Goal: Task Accomplishment & Management: Complete application form

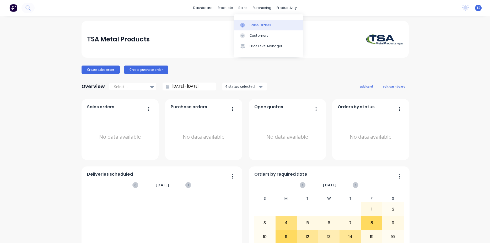
click at [249, 28] on link "Sales Orders" at bounding box center [268, 25] width 69 height 10
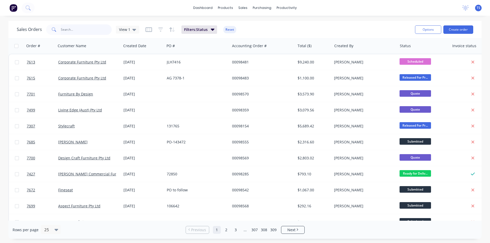
click at [96, 28] on input "text" at bounding box center [86, 29] width 51 height 10
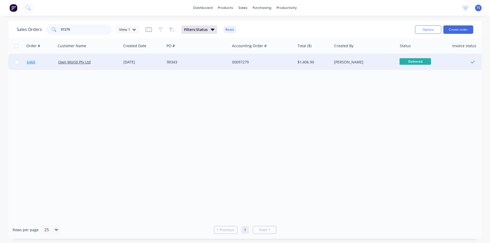
type input "97279"
click at [33, 67] on link "6468" at bounding box center [42, 62] width 31 height 16
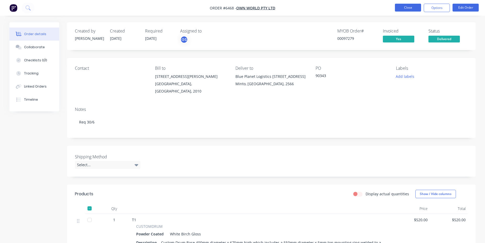
click at [415, 6] on button "Close" at bounding box center [408, 8] width 26 height 8
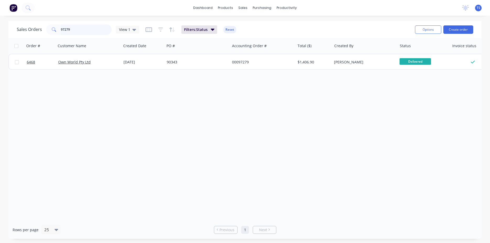
click at [89, 30] on input "97279" at bounding box center [86, 29] width 51 height 10
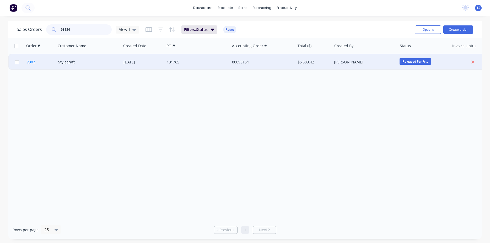
type input "98154"
click at [36, 69] on link "7307" at bounding box center [42, 62] width 31 height 16
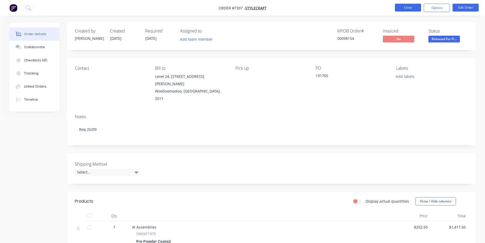
click at [407, 9] on button "Close" at bounding box center [408, 8] width 26 height 8
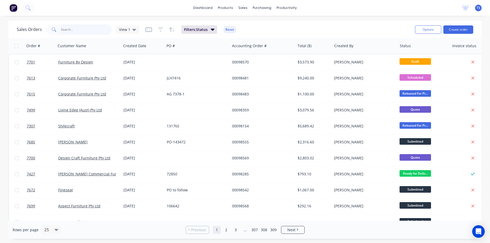
click at [88, 31] on input "text" at bounding box center [86, 29] width 51 height 10
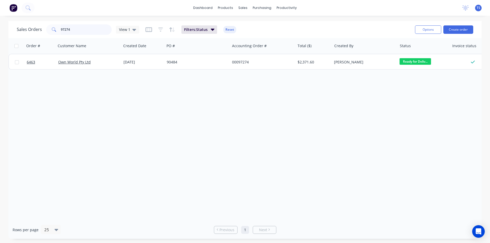
click at [86, 31] on input "97274" at bounding box center [86, 29] width 51 height 10
type input "97449"
click at [66, 32] on input "97449" at bounding box center [86, 29] width 51 height 10
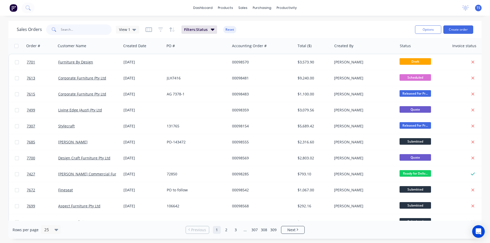
click at [69, 30] on input "text" at bounding box center [86, 29] width 51 height 10
click at [88, 29] on input "text" at bounding box center [86, 29] width 51 height 10
paste input "45377655"
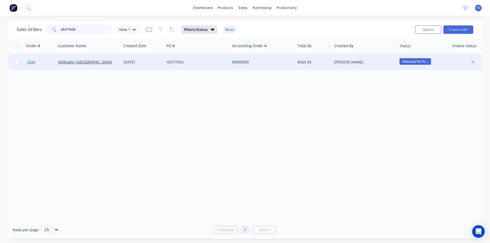
type input "45377655"
click at [36, 62] on link "7634" at bounding box center [42, 62] width 31 height 16
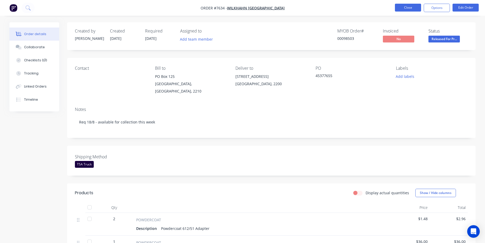
click at [409, 7] on button "Close" at bounding box center [408, 8] width 26 height 8
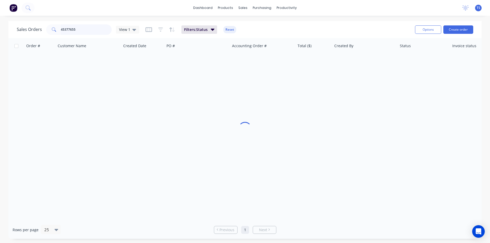
click at [80, 26] on input "45377655" at bounding box center [86, 29] width 51 height 10
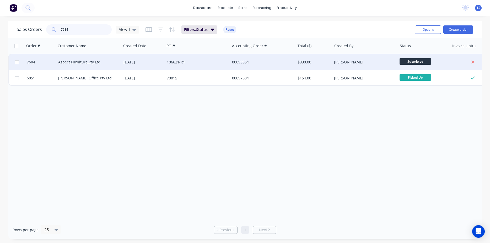
type input "7684"
click at [26, 61] on div at bounding box center [40, 62] width 31 height 16
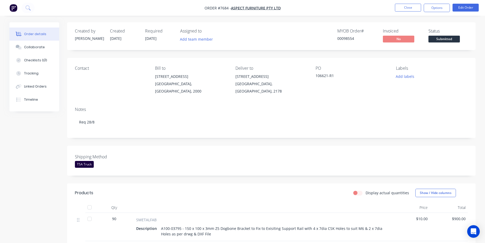
click at [443, 38] on span "Submitted" at bounding box center [444, 39] width 31 height 7
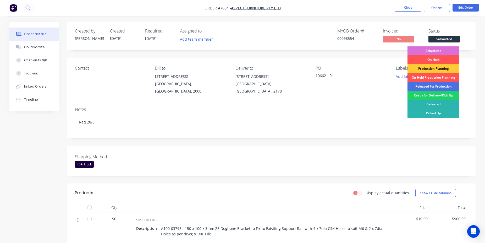
click at [440, 48] on div "Scheduled" at bounding box center [434, 50] width 52 height 9
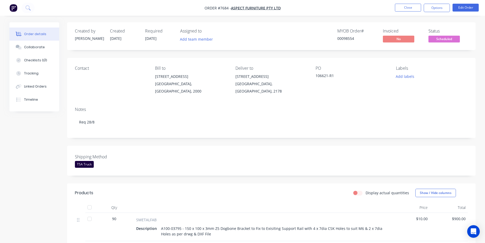
click at [352, 38] on div "00098554" at bounding box center [356, 39] width 39 height 6
copy div "00098554"
click at [393, 6] on ul "Close Options Edit Order" at bounding box center [437, 8] width 96 height 8
click at [402, 6] on button "Close" at bounding box center [408, 8] width 26 height 8
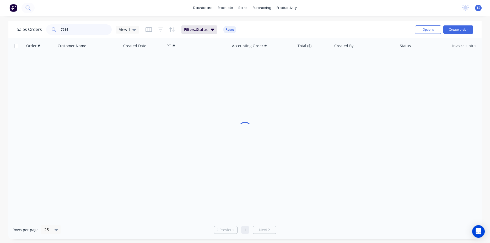
click at [76, 29] on input "7684" at bounding box center [86, 29] width 51 height 10
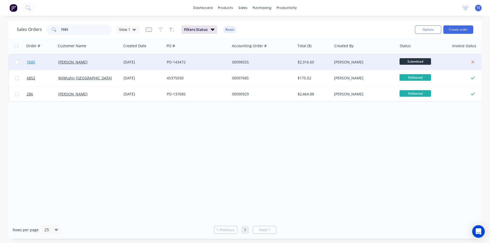
type input "7685"
click at [28, 61] on span "7685" at bounding box center [31, 61] width 8 height 5
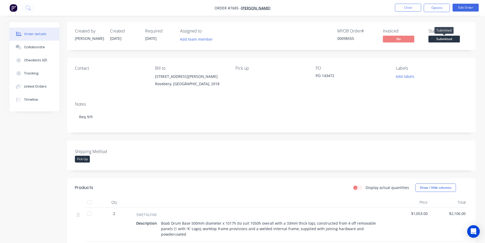
click at [435, 40] on span "Submitted" at bounding box center [444, 39] width 31 height 7
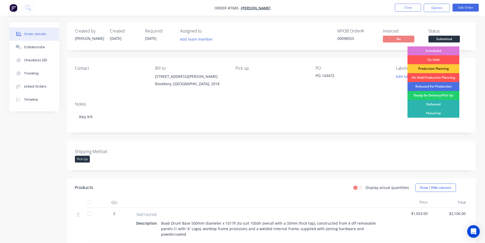
click at [438, 51] on div "Scheduled" at bounding box center [434, 50] width 52 height 9
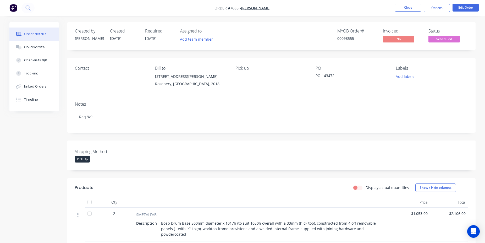
click at [343, 38] on div "00098555" at bounding box center [356, 39] width 39 height 6
copy div "00098555"
click at [415, 11] on button "Close" at bounding box center [408, 8] width 26 height 8
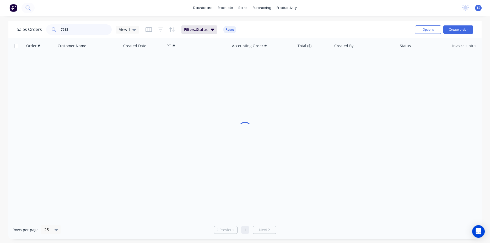
click at [87, 30] on input "7685" at bounding box center [86, 29] width 51 height 10
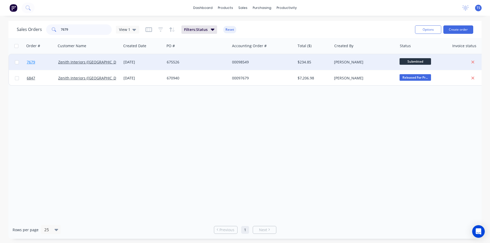
type input "7679"
click at [33, 63] on span "7679" at bounding box center [31, 61] width 8 height 5
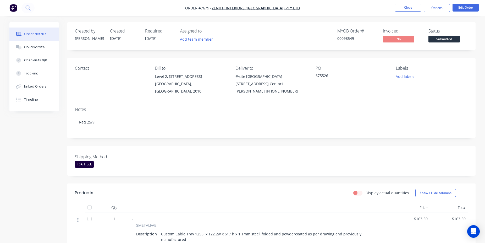
click at [450, 39] on span "Submitted" at bounding box center [444, 39] width 31 height 7
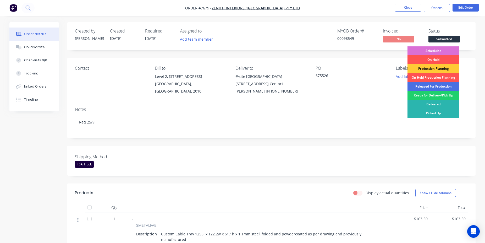
click at [437, 51] on div "Scheduled" at bounding box center [434, 50] width 52 height 9
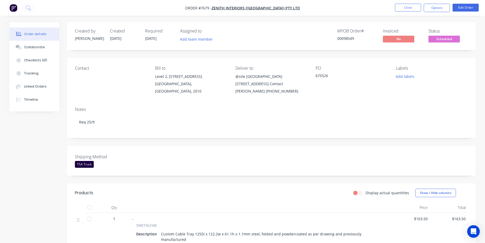
click at [342, 41] on div "00098549" at bounding box center [356, 39] width 39 height 6
copy div "00098549"
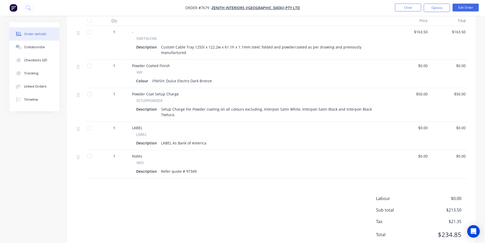
scroll to position [187, 0]
click at [414, 8] on button "Close" at bounding box center [408, 8] width 26 height 8
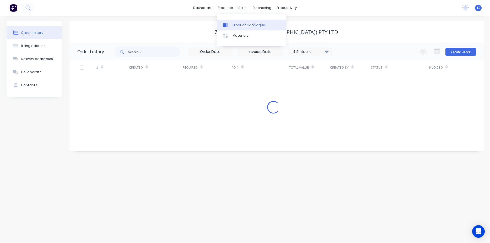
click at [255, 24] on div "Product Catalogue" at bounding box center [248, 25] width 32 height 5
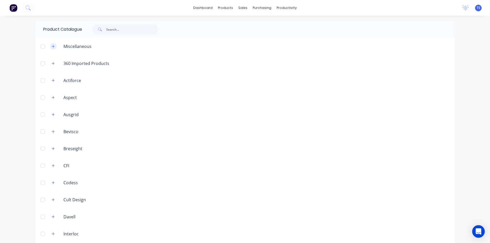
click at [52, 47] on icon "button" at bounding box center [53, 47] width 3 height 4
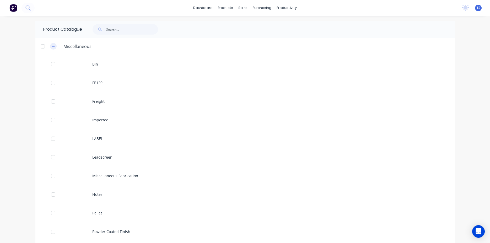
click at [52, 47] on icon "button" at bounding box center [53, 47] width 3 height 4
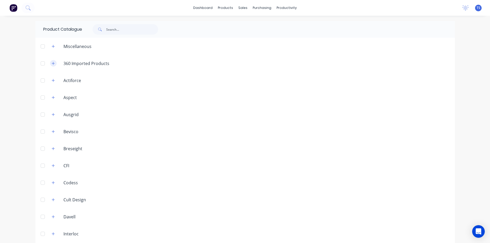
click at [53, 63] on button "button" at bounding box center [53, 63] width 7 height 7
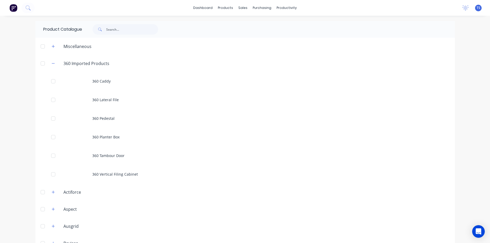
click at [54, 192] on div "Actiforce" at bounding box center [66, 192] width 38 height 7
click at [53, 193] on button "button" at bounding box center [53, 192] width 7 height 7
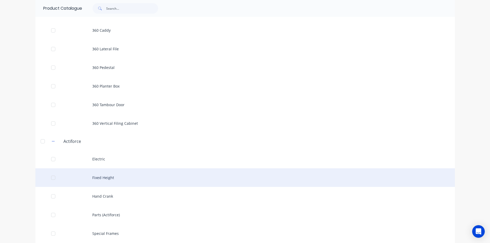
scroll to position [179, 0]
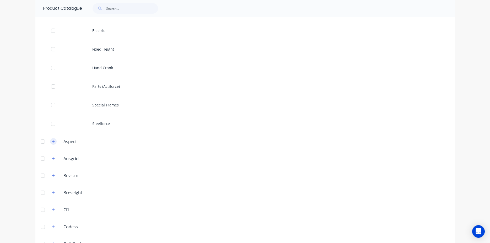
click at [52, 142] on icon "button" at bounding box center [53, 141] width 3 height 3
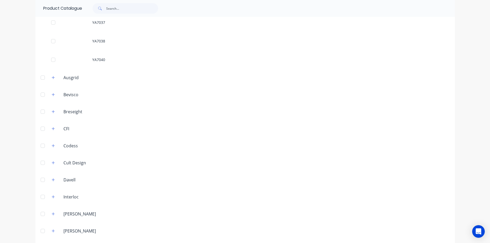
scroll to position [896, 0]
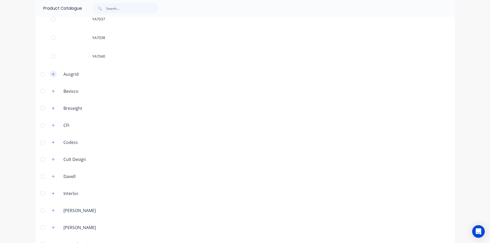
click at [52, 75] on icon "button" at bounding box center [53, 74] width 3 height 4
click at [52, 111] on icon "button" at bounding box center [53, 110] width 3 height 4
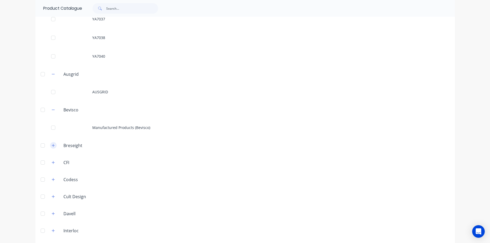
click at [51, 148] on button "button" at bounding box center [53, 145] width 7 height 7
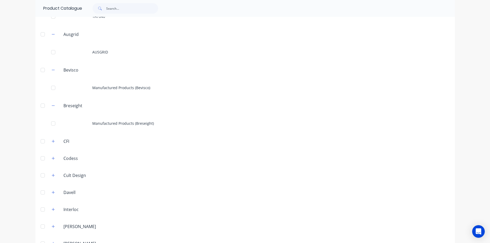
scroll to position [985, 0]
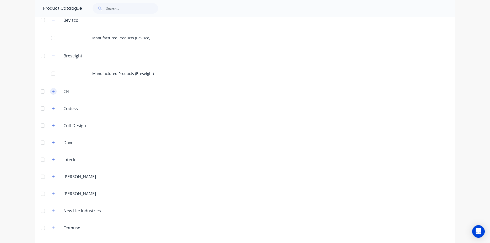
click at [53, 93] on button "button" at bounding box center [53, 91] width 7 height 7
click at [51, 129] on button "button" at bounding box center [53, 127] width 7 height 7
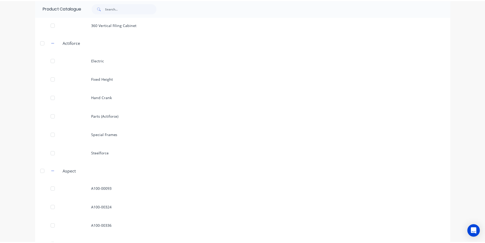
scroll to position [0, 0]
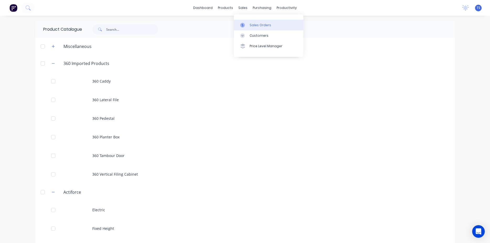
click at [251, 25] on div "Sales Orders" at bounding box center [259, 25] width 21 height 5
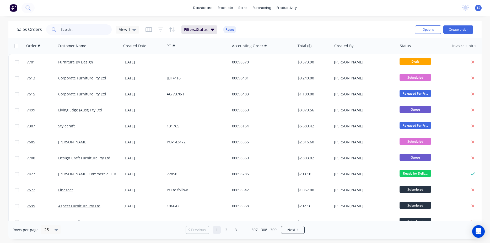
click at [95, 34] on input "text" at bounding box center [86, 29] width 51 height 10
click at [108, 29] on input "text" at bounding box center [86, 29] width 51 height 10
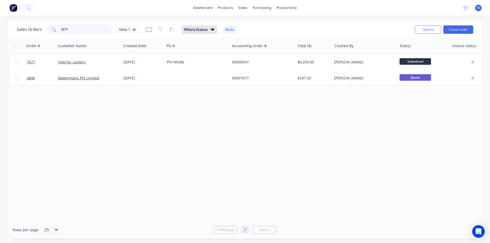
type input "7677"
click at [29, 67] on link "7677" at bounding box center [42, 62] width 31 height 16
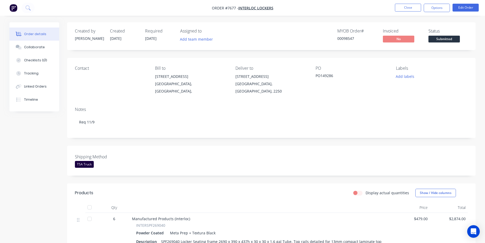
click at [441, 43] on button "Submitted" at bounding box center [444, 40] width 31 height 8
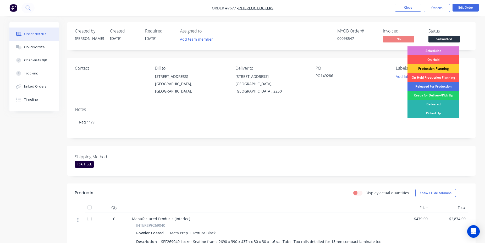
click at [435, 67] on div "Production Planning" at bounding box center [434, 68] width 52 height 9
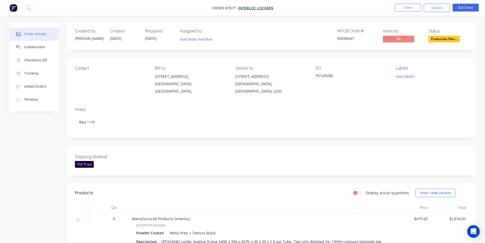
click at [342, 41] on div "00098547" at bounding box center [356, 39] width 39 height 6
copy div "00098547"
click at [402, 9] on button "Close" at bounding box center [408, 8] width 26 height 8
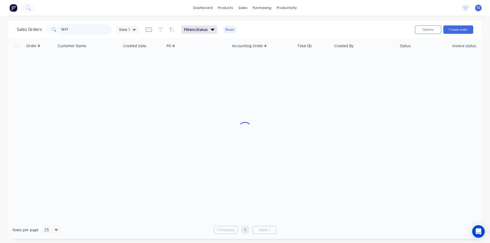
click at [65, 30] on input "7677" at bounding box center [86, 29] width 51 height 10
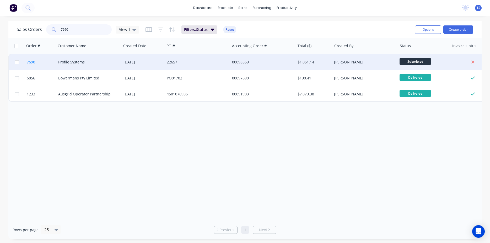
type input "7690"
click at [31, 61] on span "7690" at bounding box center [31, 61] width 8 height 5
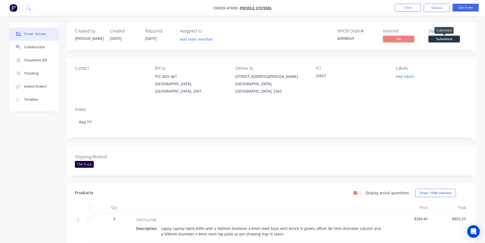
click at [446, 42] on span "Submitted" at bounding box center [444, 39] width 31 height 7
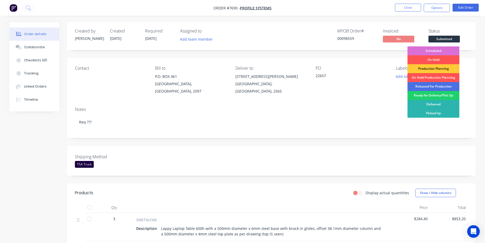
click at [442, 51] on div "Scheduled" at bounding box center [434, 50] width 52 height 9
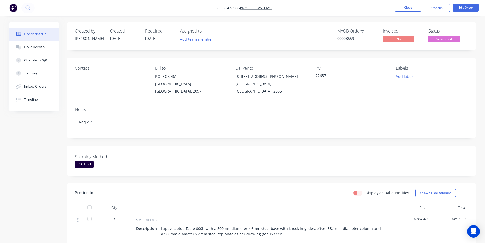
click at [350, 37] on div "00098559" at bounding box center [356, 39] width 39 height 6
copy div "00098559"
click at [403, 8] on button "Close" at bounding box center [408, 8] width 26 height 8
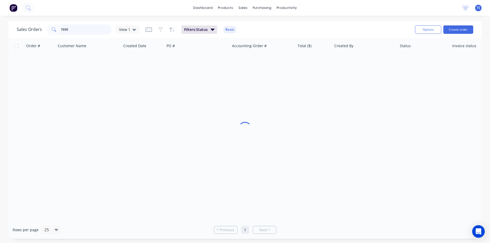
click at [92, 30] on input "7690" at bounding box center [86, 29] width 51 height 10
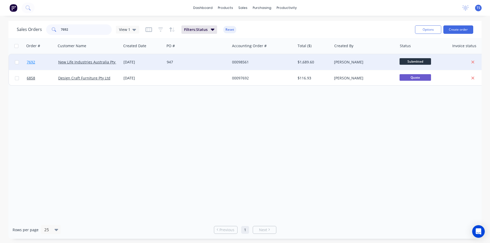
type input "7692"
click at [34, 62] on span "7692" at bounding box center [31, 61] width 8 height 5
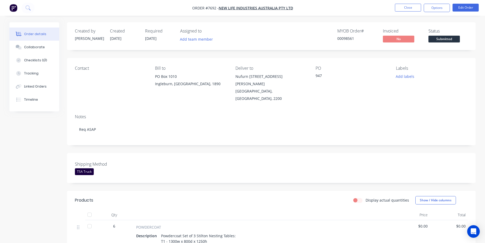
click at [205, 153] on div "Shipping Method TSA Truck" at bounding box center [271, 168] width 409 height 30
click at [451, 39] on span "Submitted" at bounding box center [444, 39] width 31 height 7
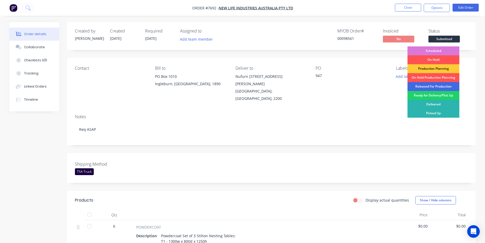
click at [444, 84] on div "Released For Production" at bounding box center [434, 86] width 52 height 9
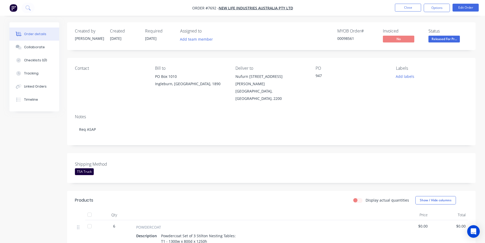
click at [352, 38] on div "00098561" at bounding box center [356, 39] width 39 height 6
copy div "00098561"
click at [429, 8] on button "Options" at bounding box center [437, 8] width 26 height 8
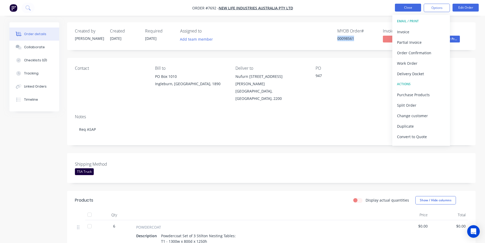
click at [403, 8] on button "Close" at bounding box center [408, 8] width 26 height 8
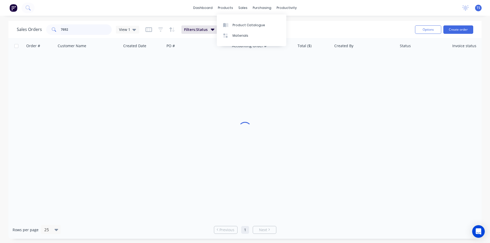
click at [73, 29] on input "7692" at bounding box center [86, 29] width 51 height 10
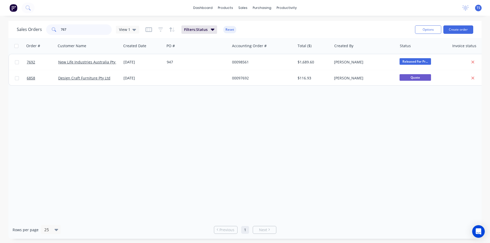
type input "7678"
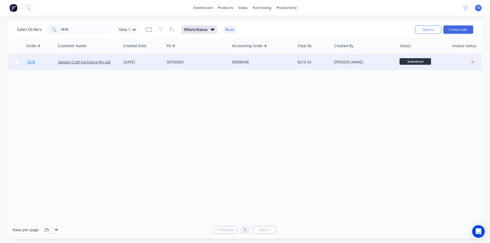
click at [38, 64] on link "7678" at bounding box center [42, 62] width 31 height 16
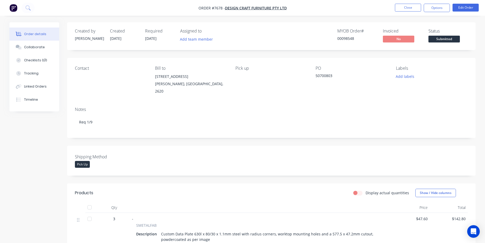
click at [443, 38] on span "Submitted" at bounding box center [444, 39] width 31 height 7
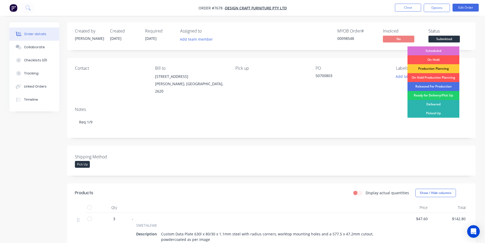
click at [441, 49] on div "Scheduled" at bounding box center [434, 50] width 52 height 9
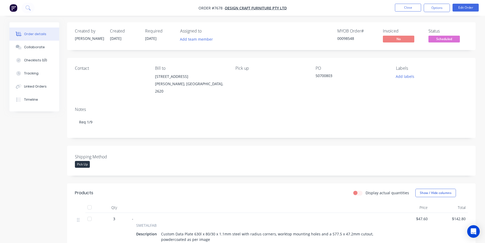
click at [346, 37] on div "00098548" at bounding box center [356, 39] width 39 height 6
copy div "00098548"
click at [411, 10] on button "Close" at bounding box center [408, 8] width 26 height 8
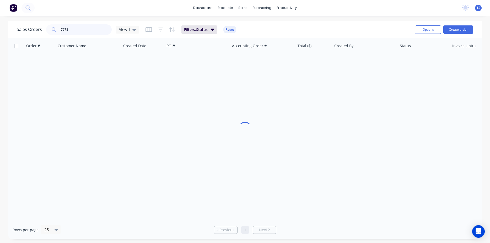
click at [67, 31] on input "7678" at bounding box center [86, 29] width 51 height 10
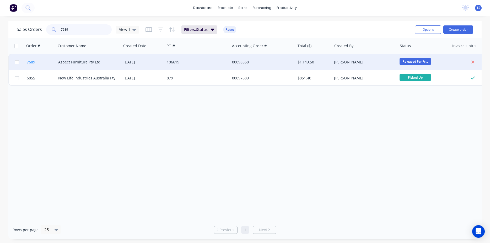
type input "7689"
click at [31, 69] on link "7689" at bounding box center [42, 62] width 31 height 16
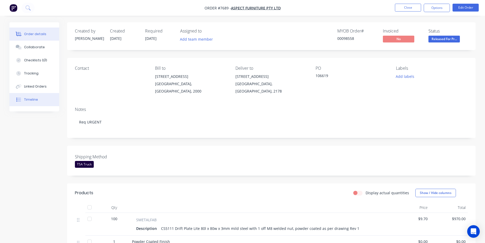
click at [52, 101] on button "Timeline" at bounding box center [34, 99] width 50 height 13
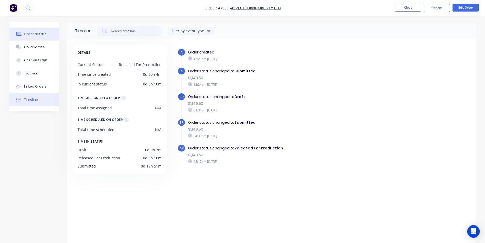
click at [49, 33] on button "Order details" at bounding box center [34, 34] width 50 height 13
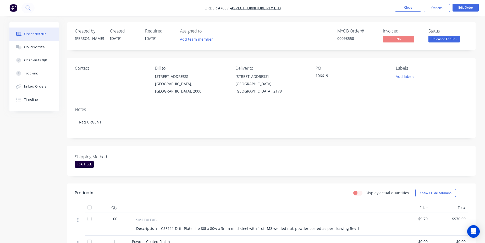
click at [346, 39] on div "00098558" at bounding box center [356, 39] width 39 height 6
copy div "00098558"
click at [407, 10] on button "Close" at bounding box center [408, 8] width 26 height 8
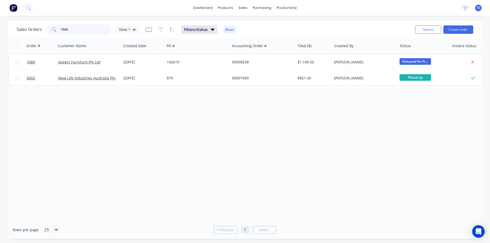
click at [73, 30] on input "7689" at bounding box center [86, 29] width 51 height 10
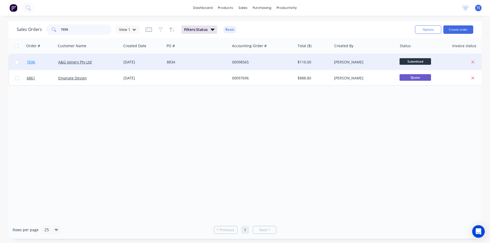
type input "7696"
click at [30, 64] on span "7696" at bounding box center [31, 61] width 8 height 5
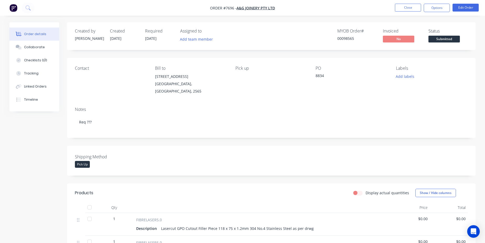
click at [447, 39] on span "Submitted" at bounding box center [444, 39] width 31 height 7
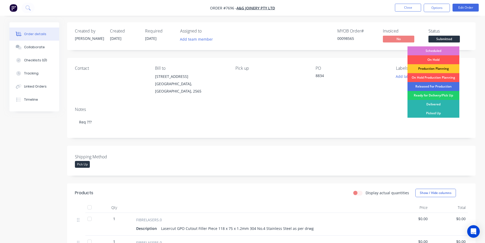
click at [439, 68] on div "Production Planning" at bounding box center [434, 68] width 52 height 9
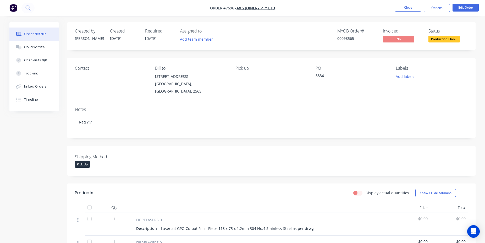
click at [340, 34] on div "MYOB Order # 00098565" at bounding box center [356, 36] width 39 height 15
click at [348, 40] on div "00098565" at bounding box center [356, 39] width 39 height 6
copy div "00098565"
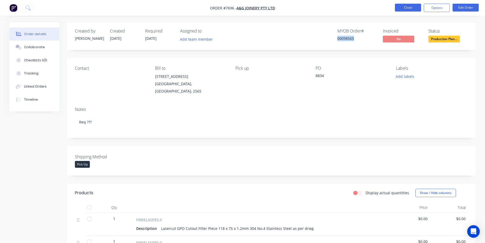
click at [397, 6] on button "Close" at bounding box center [408, 8] width 26 height 8
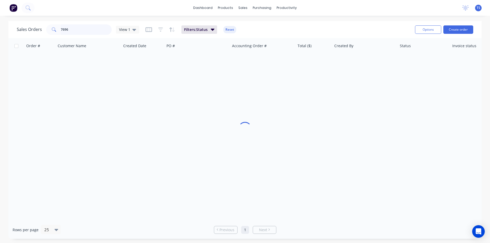
click at [98, 28] on input "7696" at bounding box center [86, 29] width 51 height 10
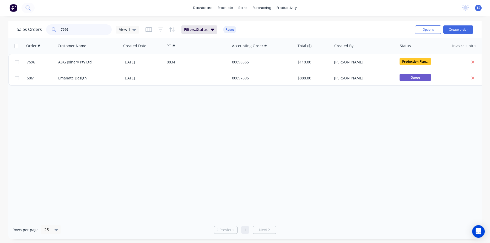
type input "9"
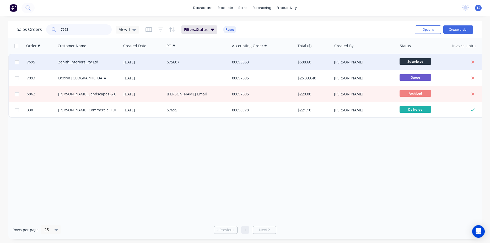
type input "7695"
click at [26, 59] on div at bounding box center [40, 62] width 31 height 16
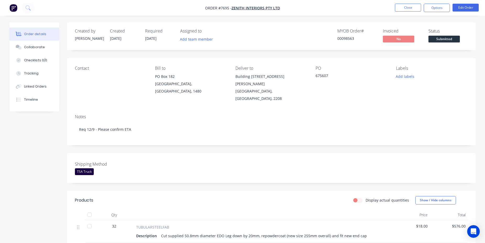
click at [442, 39] on span "Submitted" at bounding box center [444, 39] width 31 height 7
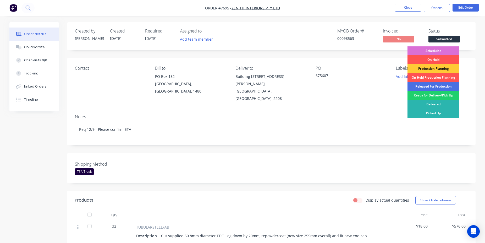
click at [438, 50] on div "Scheduled" at bounding box center [434, 50] width 52 height 9
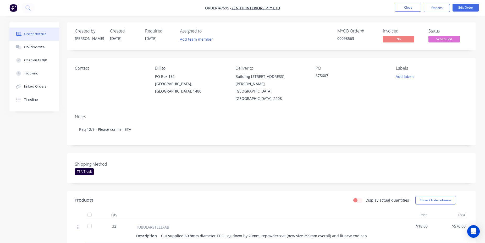
click at [340, 41] on div "00098563" at bounding box center [356, 39] width 39 height 6
click at [341, 40] on div "00098563" at bounding box center [356, 39] width 39 height 6
copy div "00098563"
click at [418, 9] on button "Close" at bounding box center [408, 8] width 26 height 8
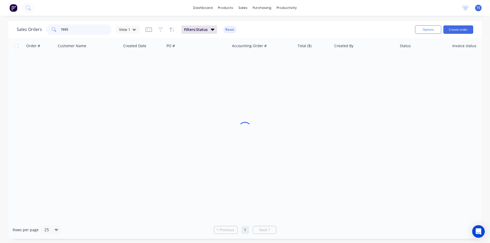
click at [84, 33] on input "7695" at bounding box center [86, 29] width 51 height 10
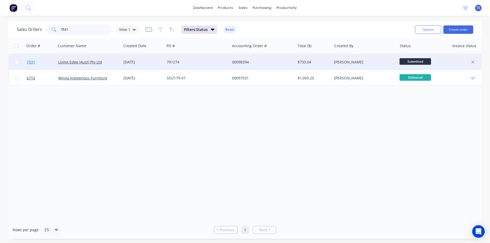
type input "7531"
click at [32, 62] on span "7531" at bounding box center [31, 61] width 8 height 5
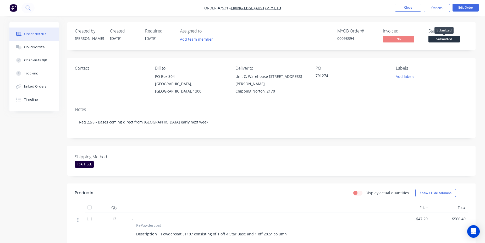
click at [442, 36] on span "Submitted" at bounding box center [444, 39] width 31 height 7
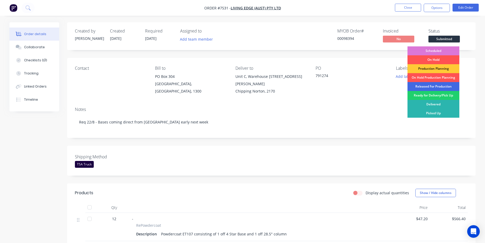
click at [436, 84] on div "Released For Production" at bounding box center [434, 86] width 52 height 9
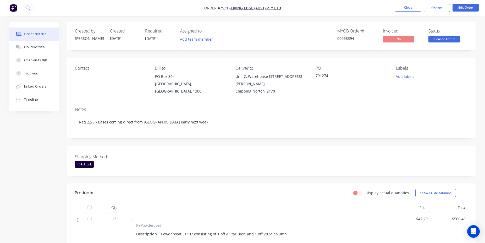
click at [346, 37] on div "00098394" at bounding box center [356, 39] width 39 height 6
copy div "00098394"
click at [406, 6] on button "Close" at bounding box center [408, 8] width 26 height 8
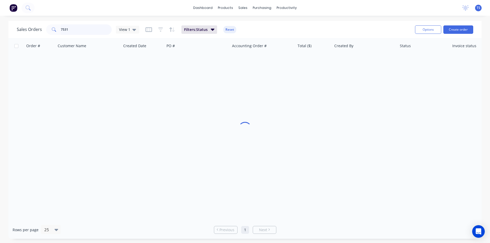
click at [85, 32] on input "7531" at bounding box center [86, 29] width 51 height 10
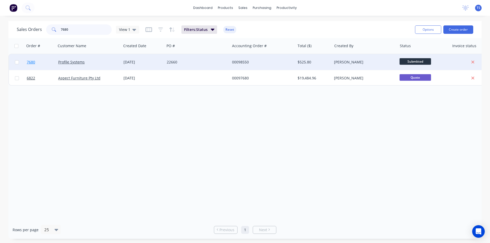
type input "7680"
click at [35, 64] on link "7680" at bounding box center [42, 62] width 31 height 16
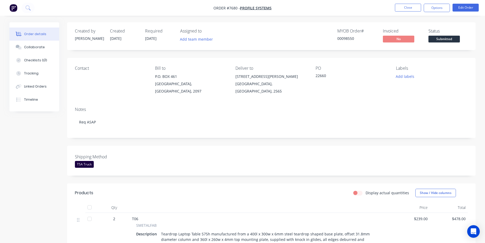
click at [448, 39] on span "Submitted" at bounding box center [444, 39] width 31 height 7
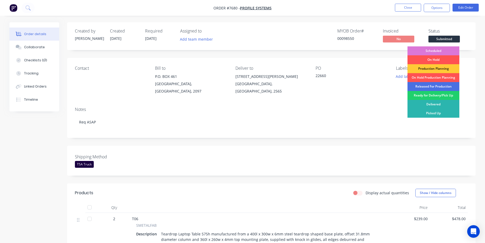
click at [430, 50] on div "Scheduled" at bounding box center [434, 50] width 52 height 9
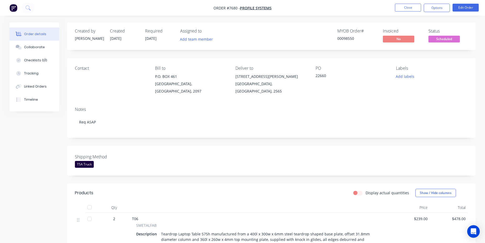
click at [352, 41] on div "MYOB Order # 00098550" at bounding box center [356, 36] width 39 height 15
click at [350, 40] on div "00098550" at bounding box center [356, 39] width 39 height 6
click at [343, 40] on div "00098550" at bounding box center [356, 39] width 39 height 6
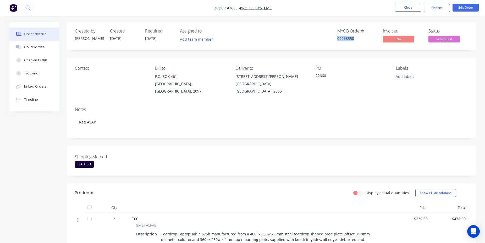
copy div "00098550"
click at [407, 8] on button "Close" at bounding box center [408, 8] width 26 height 8
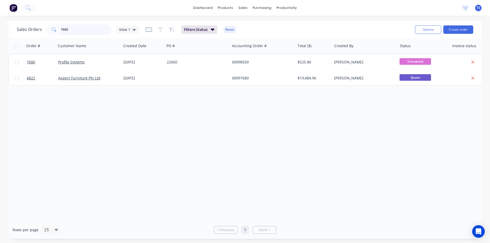
click at [82, 27] on input "7680" at bounding box center [86, 29] width 51 height 10
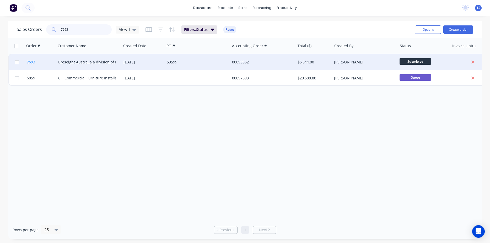
type input "7693"
click at [36, 63] on link "7693" at bounding box center [42, 62] width 31 height 16
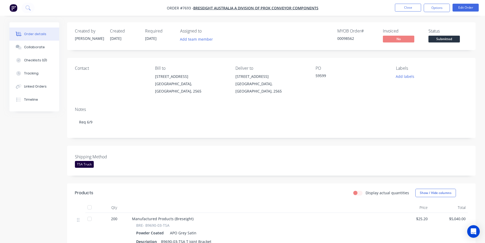
click at [438, 41] on span "Submitted" at bounding box center [444, 39] width 31 height 7
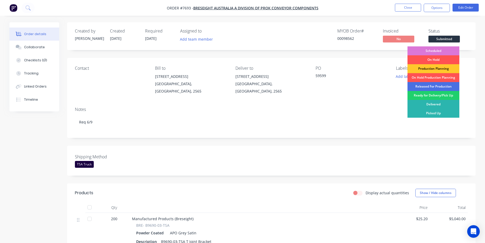
click at [435, 68] on div "Production Planning" at bounding box center [434, 68] width 52 height 9
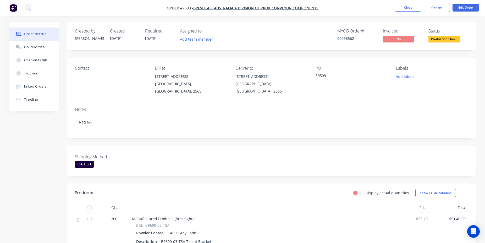
click at [348, 37] on div "00098562" at bounding box center [356, 39] width 39 height 6
click at [403, 7] on button "Close" at bounding box center [408, 8] width 26 height 8
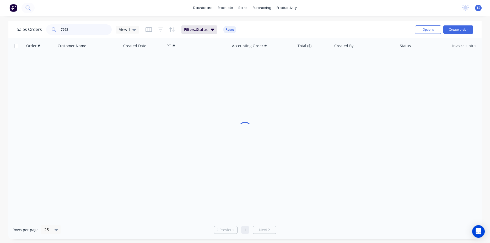
click at [95, 30] on input "7693" at bounding box center [86, 29] width 51 height 10
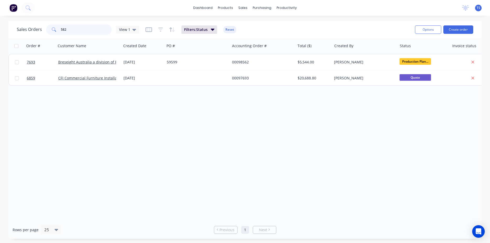
type input "5827"
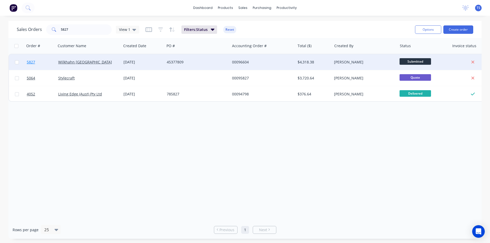
click at [30, 67] on link "5827" at bounding box center [42, 62] width 31 height 16
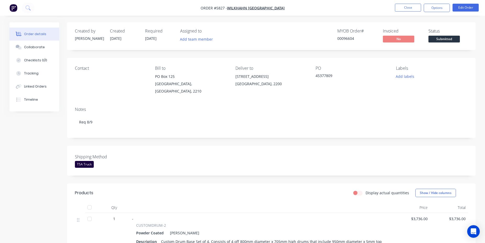
click at [445, 42] on span "Submitted" at bounding box center [444, 39] width 31 height 7
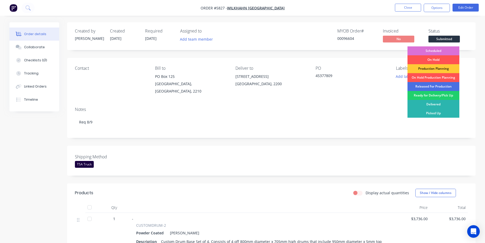
click at [447, 50] on div "Scheduled" at bounding box center [434, 50] width 52 height 9
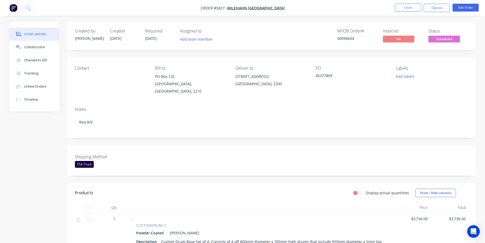
click at [350, 38] on div "00096604" at bounding box center [356, 39] width 39 height 6
click at [405, 7] on button "Close" at bounding box center [408, 8] width 26 height 8
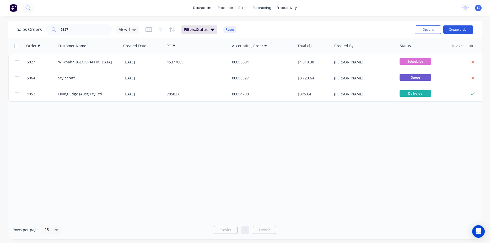
click at [457, 28] on button "Create order" at bounding box center [458, 29] width 30 height 8
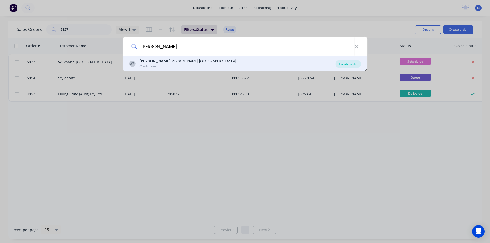
type input "wilk"
click at [355, 63] on div "Create order" at bounding box center [347, 63] width 25 height 7
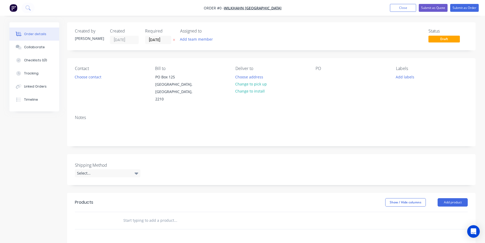
click at [248, 140] on div "Created by Tatiana Created 15/08/25 Required 15/08/25 Assigned to Add team memb…" at bounding box center [271, 182] width 409 height 321
click at [158, 41] on input "15/08/25" at bounding box center [158, 40] width 26 height 8
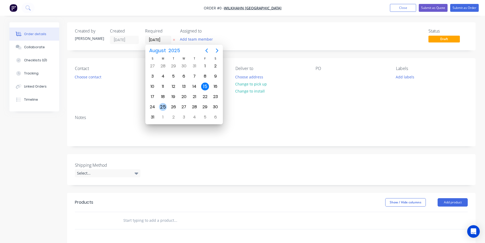
click at [163, 106] on div "25" at bounding box center [163, 107] width 8 height 8
type input "25/08/25"
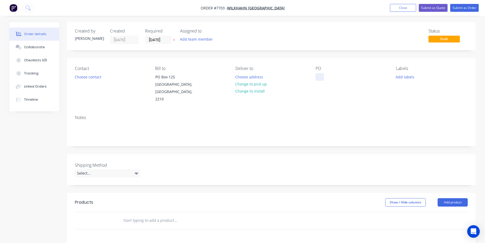
click at [321, 77] on div at bounding box center [320, 77] width 8 height 8
click at [163, 215] on input "text" at bounding box center [175, 220] width 105 height 10
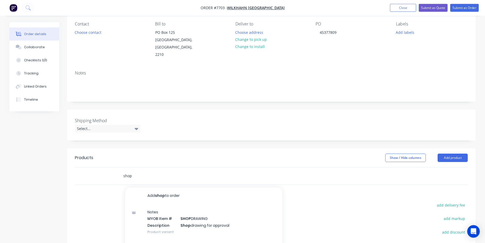
scroll to position [80, 0]
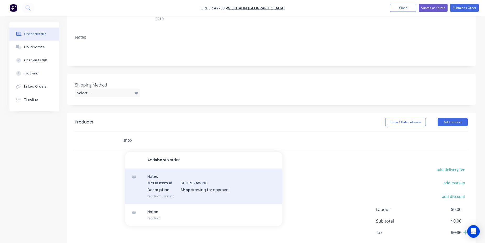
type input "shop"
click at [237, 177] on div "Notes MYOB Item # SHOP DRAWING Description Shop drawing for approval Product va…" at bounding box center [203, 185] width 157 height 35
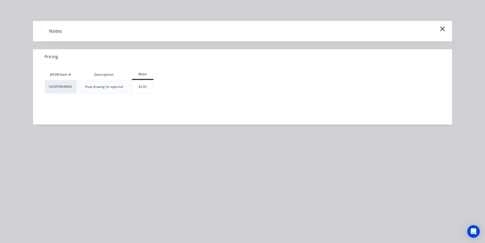
click at [155, 97] on div "MYOB Item # Description Base SHOPDRAWING Shop drawing for approval $0.00" at bounding box center [238, 90] width 411 height 52
click at [152, 91] on div "$0.00" at bounding box center [142, 86] width 21 height 13
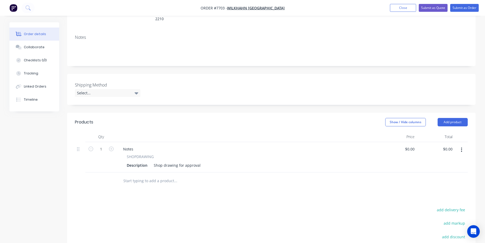
click at [202, 161] on div "Description Shop drawing for approval" at bounding box center [247, 165] width 244 height 8
click at [200, 161] on div "Shop drawing for approval" at bounding box center [177, 165] width 51 height 8
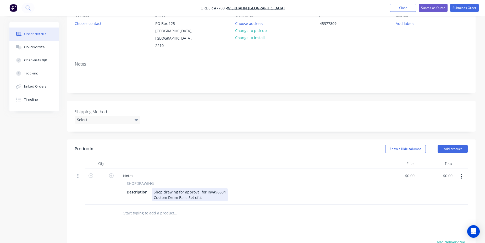
scroll to position [0, 0]
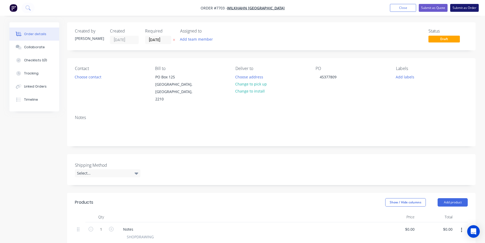
click at [468, 9] on button "Submit as Order" at bounding box center [464, 8] width 29 height 8
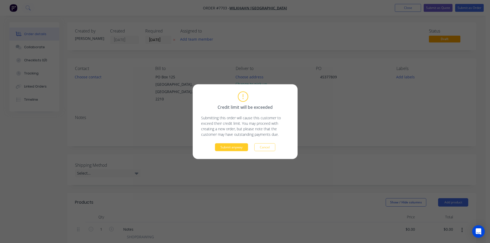
click at [237, 147] on button "Submit anyway" at bounding box center [231, 147] width 33 height 8
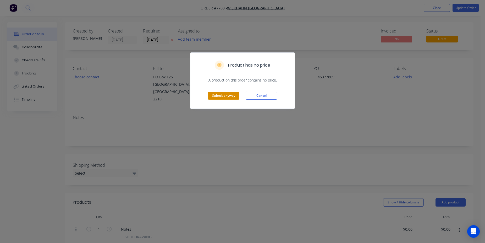
click at [231, 97] on button "Submit anyway" at bounding box center [223, 96] width 31 height 8
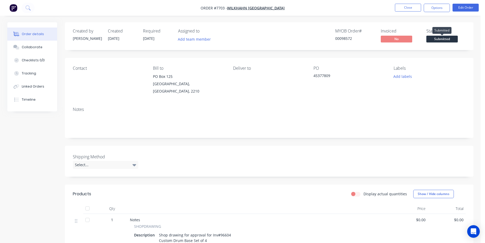
click at [440, 40] on span "Submitted" at bounding box center [441, 39] width 31 height 7
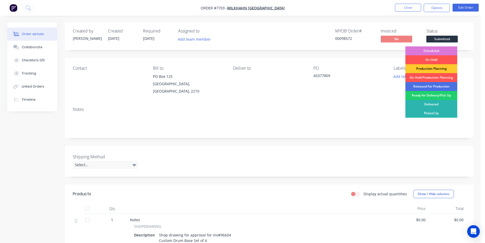
click at [447, 70] on div "Production Planning" at bounding box center [431, 68] width 52 height 9
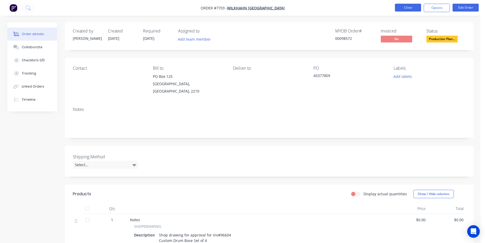
click at [409, 9] on button "Close" at bounding box center [408, 8] width 26 height 8
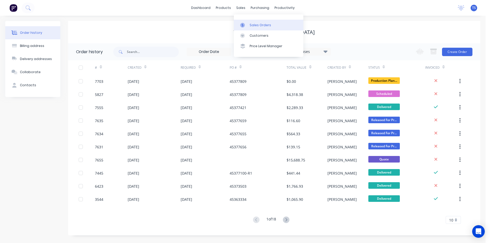
click at [257, 24] on div "Sales Orders" at bounding box center [259, 25] width 21 height 5
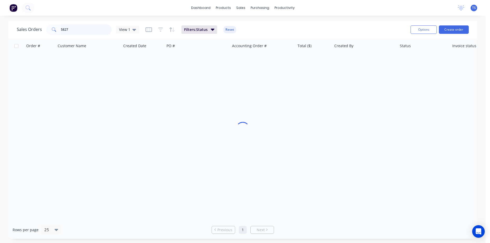
click at [92, 30] on input "5827" at bounding box center [86, 29] width 51 height 10
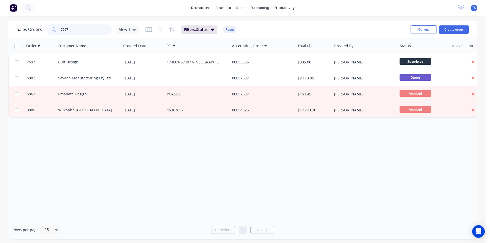
click at [84, 30] on input "7697" at bounding box center [86, 29] width 51 height 10
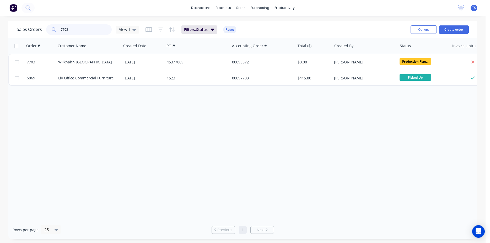
click at [80, 31] on input "7703" at bounding box center [86, 29] width 51 height 10
type input "7697"
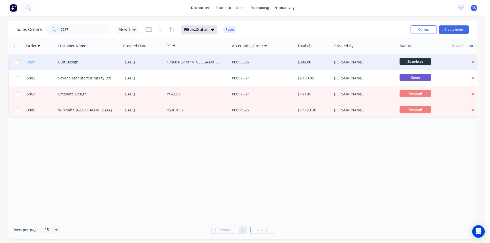
click at [29, 64] on span "7697" at bounding box center [31, 61] width 8 height 5
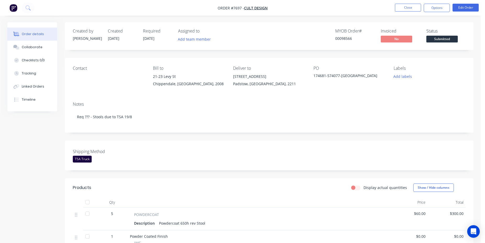
click at [446, 38] on span "Submitted" at bounding box center [441, 39] width 31 height 7
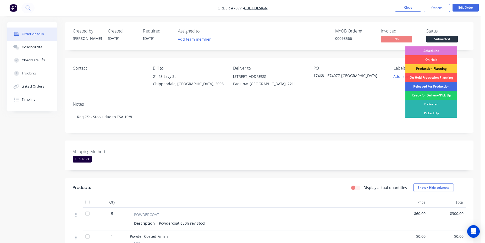
click at [429, 87] on div "Released For Production" at bounding box center [431, 86] width 52 height 9
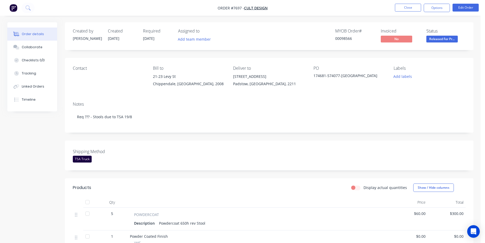
click at [345, 39] on div "00098566" at bounding box center [354, 39] width 39 height 6
click at [403, 14] on nav "Order #7697 - Cult Design Close Options Edit Order" at bounding box center [242, 8] width 485 height 16
click at [406, 11] on button "Close" at bounding box center [408, 8] width 26 height 8
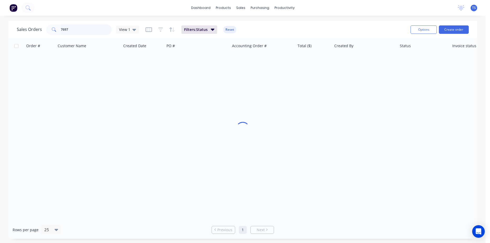
click at [86, 33] on input "7697" at bounding box center [86, 29] width 51 height 10
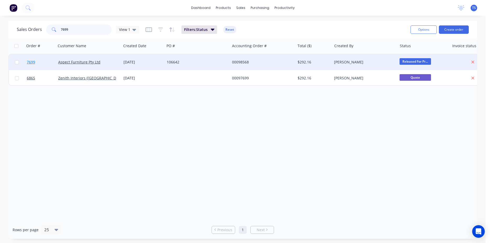
type input "7699"
click at [29, 63] on span "7699" at bounding box center [31, 61] width 8 height 5
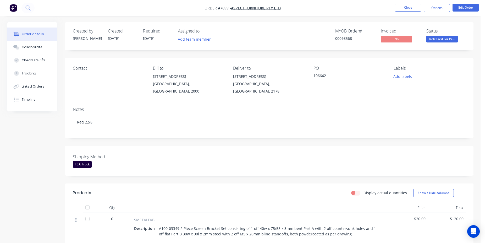
click at [343, 40] on div "00098568" at bounding box center [354, 39] width 39 height 6
click at [33, 102] on button "Timeline" at bounding box center [32, 99] width 50 height 13
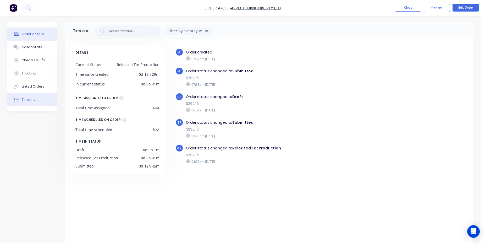
click at [29, 34] on div "Order details" at bounding box center [33, 34] width 22 height 5
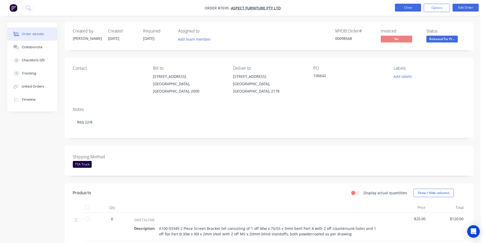
click at [402, 9] on button "Close" at bounding box center [408, 8] width 26 height 8
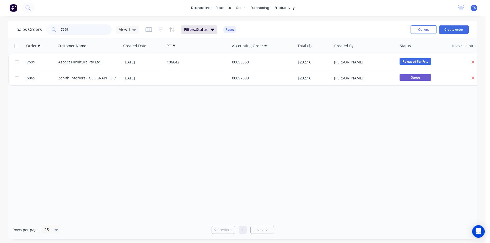
click at [86, 30] on input "7699" at bounding box center [86, 29] width 51 height 10
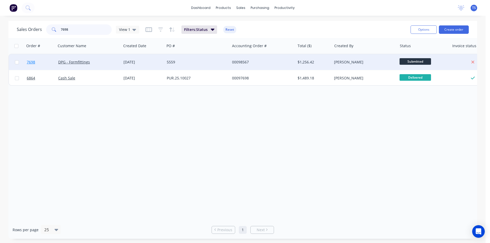
type input "7698"
click at [39, 62] on link "7698" at bounding box center [42, 62] width 31 height 16
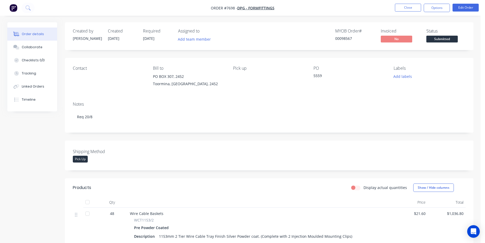
click at [440, 41] on span "Submitted" at bounding box center [441, 39] width 31 height 7
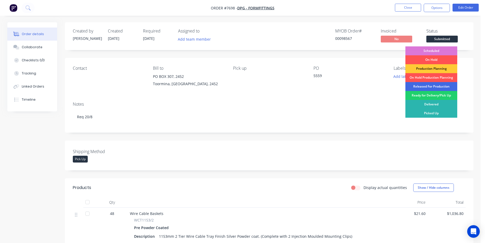
click at [442, 87] on div "Released For Production" at bounding box center [431, 86] width 52 height 9
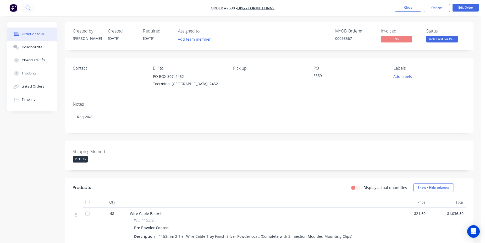
click at [341, 40] on div "00098567" at bounding box center [354, 39] width 39 height 6
click at [413, 3] on nav "Order #7698 - DPG - Formfittings Close Options Edit Order" at bounding box center [242, 8] width 485 height 16
click at [413, 5] on button "Close" at bounding box center [408, 8] width 26 height 8
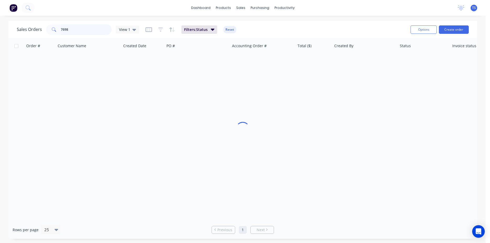
click at [90, 29] on input "7698" at bounding box center [86, 29] width 51 height 10
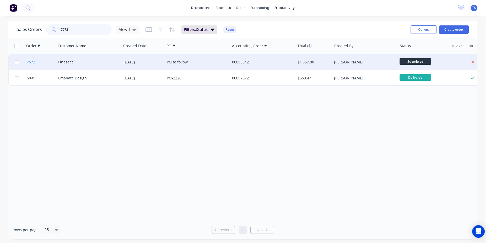
type input "7672"
click at [31, 62] on span "7672" at bounding box center [31, 61] width 8 height 5
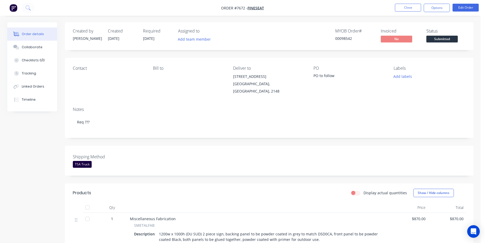
click at [440, 37] on span "Submitted" at bounding box center [441, 39] width 31 height 7
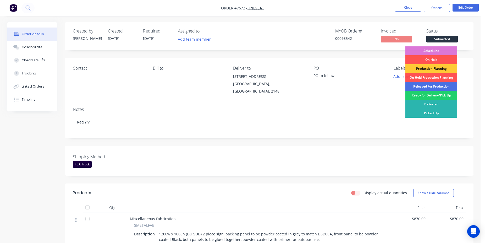
click at [438, 50] on div "Scheduled" at bounding box center [431, 50] width 52 height 9
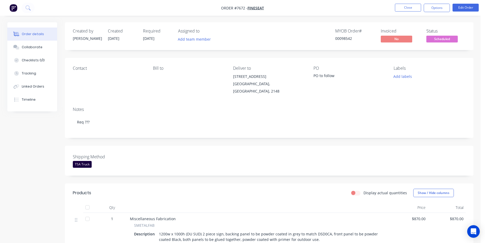
click at [344, 41] on div "00098542" at bounding box center [354, 39] width 39 height 6
click at [416, 11] on button "Close" at bounding box center [408, 8] width 26 height 8
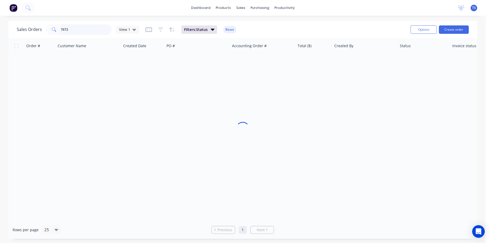
click at [77, 28] on input "7672" at bounding box center [86, 29] width 51 height 10
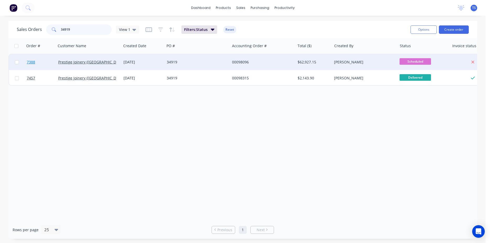
type input "34919"
click at [36, 65] on link "7388" at bounding box center [42, 62] width 31 height 16
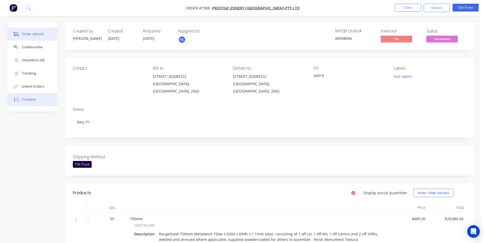
click at [25, 100] on div "Timeline" at bounding box center [29, 99] width 14 height 5
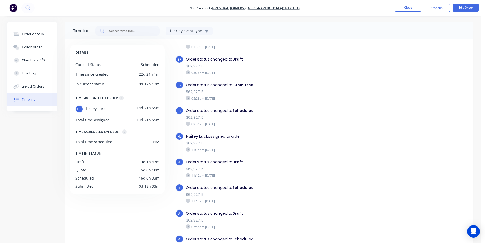
scroll to position [40, 0]
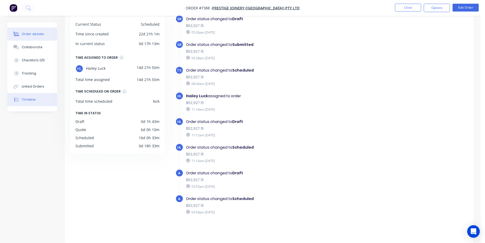
click at [31, 30] on button "Order details" at bounding box center [32, 34] width 50 height 13
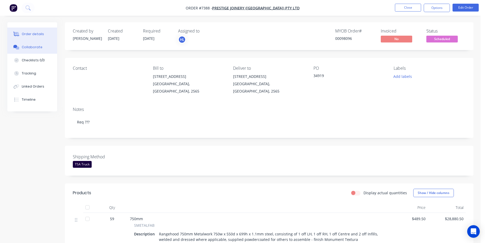
click at [37, 47] on div "Collaborate" at bounding box center [32, 47] width 21 height 5
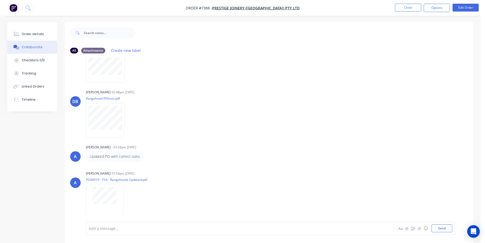
scroll to position [8, 0]
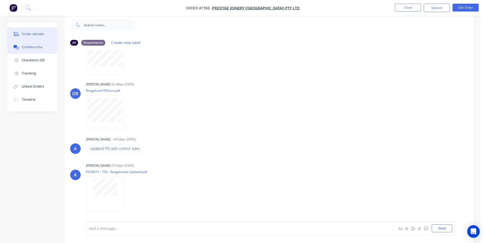
click at [28, 35] on div "Order details" at bounding box center [33, 34] width 22 height 5
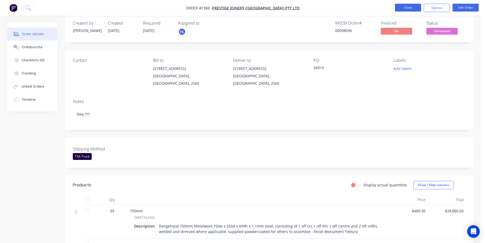
click at [404, 10] on button "Close" at bounding box center [408, 8] width 26 height 8
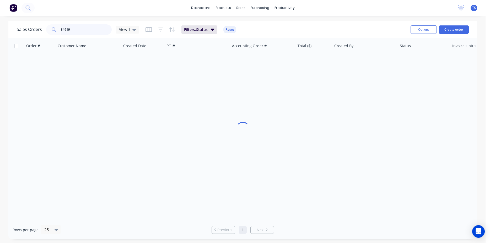
click at [86, 28] on input "34919" at bounding box center [86, 29] width 51 height 10
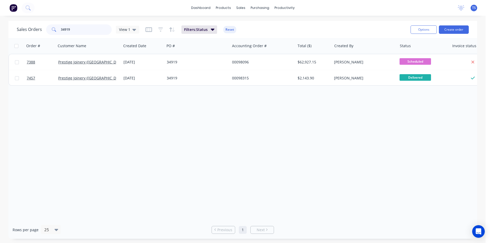
click at [82, 31] on input "34919" at bounding box center [86, 29] width 51 height 10
click at [342, 136] on div "Order # Customer Name Created Date PO # Accounting Order # Total ($) Created By…" at bounding box center [242, 129] width 468 height 183
